Goal: Task Accomplishment & Management: Manage account settings

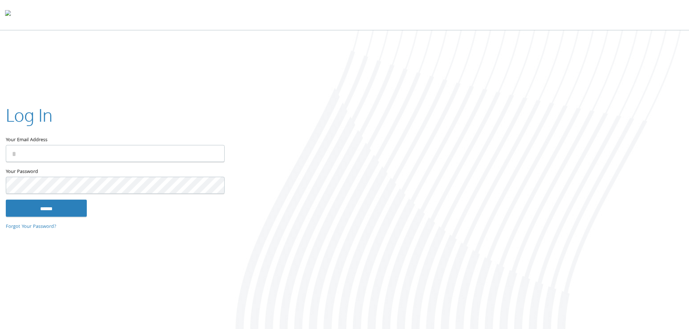
click at [54, 149] on input "Your Email Address" at bounding box center [115, 153] width 219 height 17
type input "**********"
click at [50, 209] on input "******" at bounding box center [46, 208] width 81 height 17
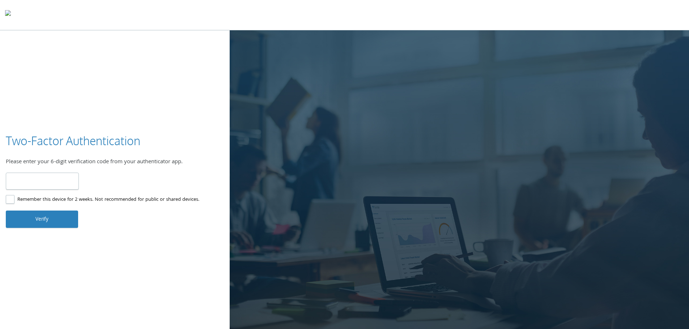
type input "******"
